Goal: Navigation & Orientation: Find specific page/section

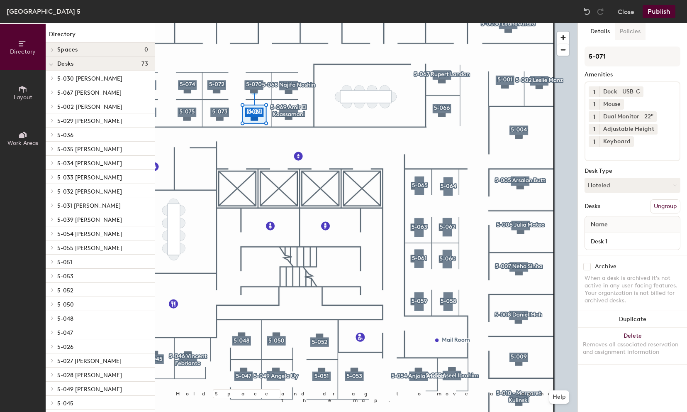
click at [621, 37] on button "Policies" at bounding box center [630, 31] width 31 height 17
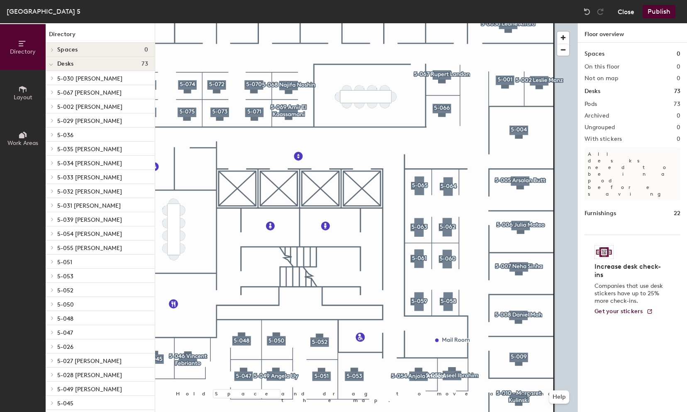
click at [623, 12] on button "Close" at bounding box center [626, 11] width 17 height 13
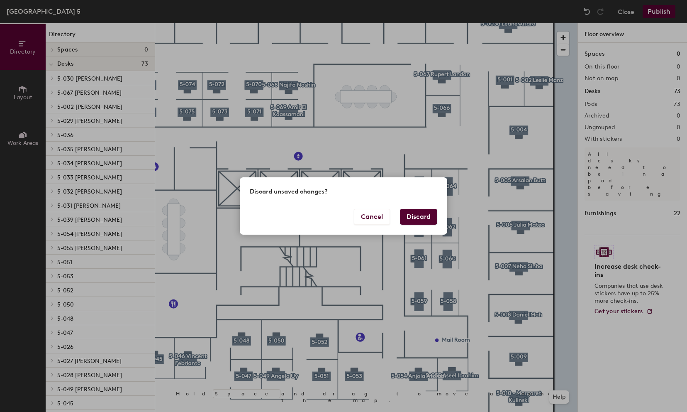
click at [413, 217] on button "Discard" at bounding box center [418, 217] width 37 height 16
